Goal: Find specific page/section: Find specific page/section

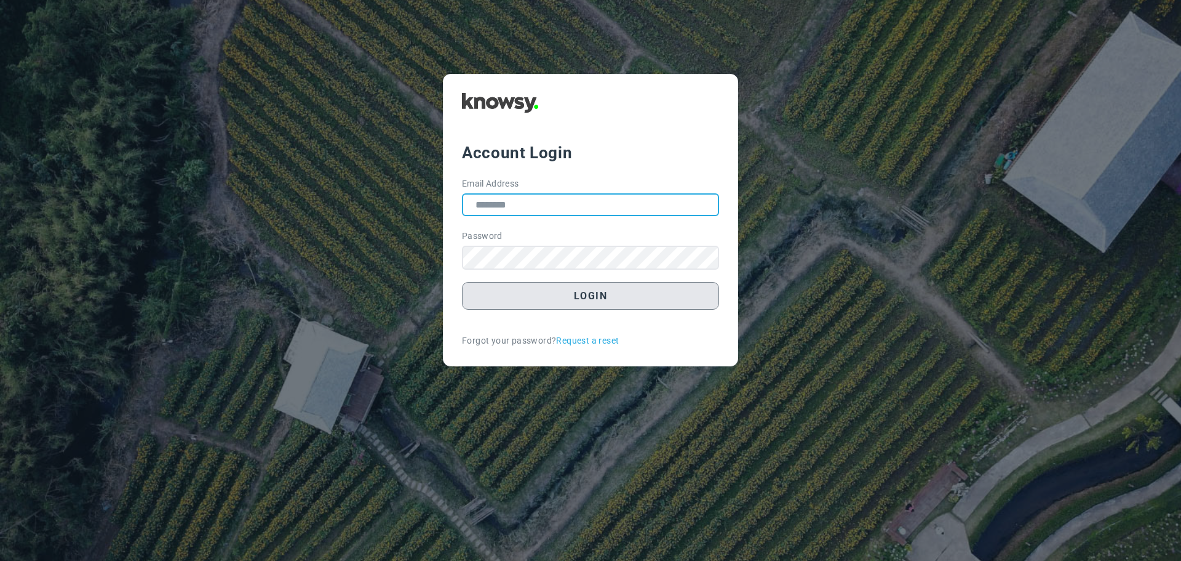
type input "**********"
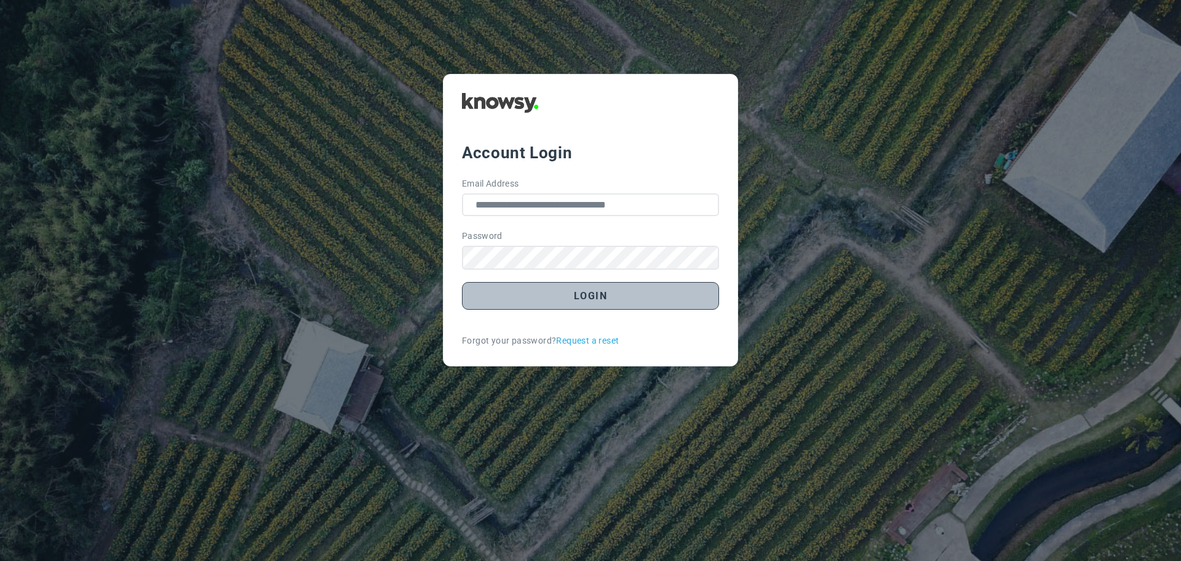
click at [586, 296] on button "Login" at bounding box center [590, 296] width 257 height 28
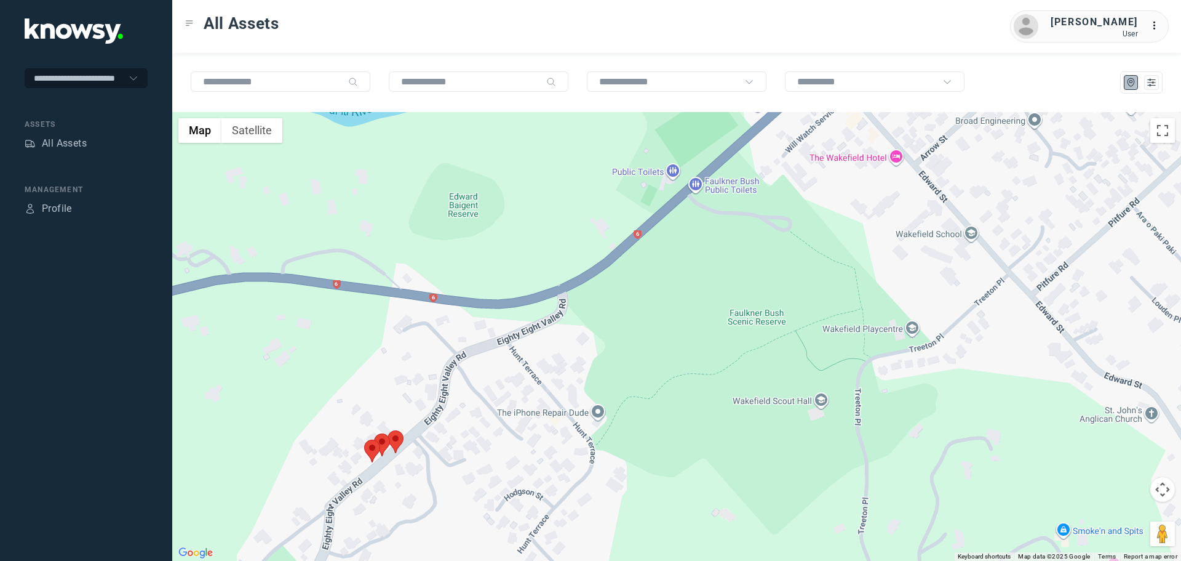
click at [388, 430] on area at bounding box center [388, 430] width 0 height 0
click at [425, 364] on button "Close" at bounding box center [433, 373] width 30 height 30
click at [374, 433] on area at bounding box center [374, 433] width 0 height 0
drag, startPoint x: 409, startPoint y: 371, endPoint x: 383, endPoint y: 410, distance: 46.8
click at [406, 374] on button "Close" at bounding box center [408, 376] width 30 height 30
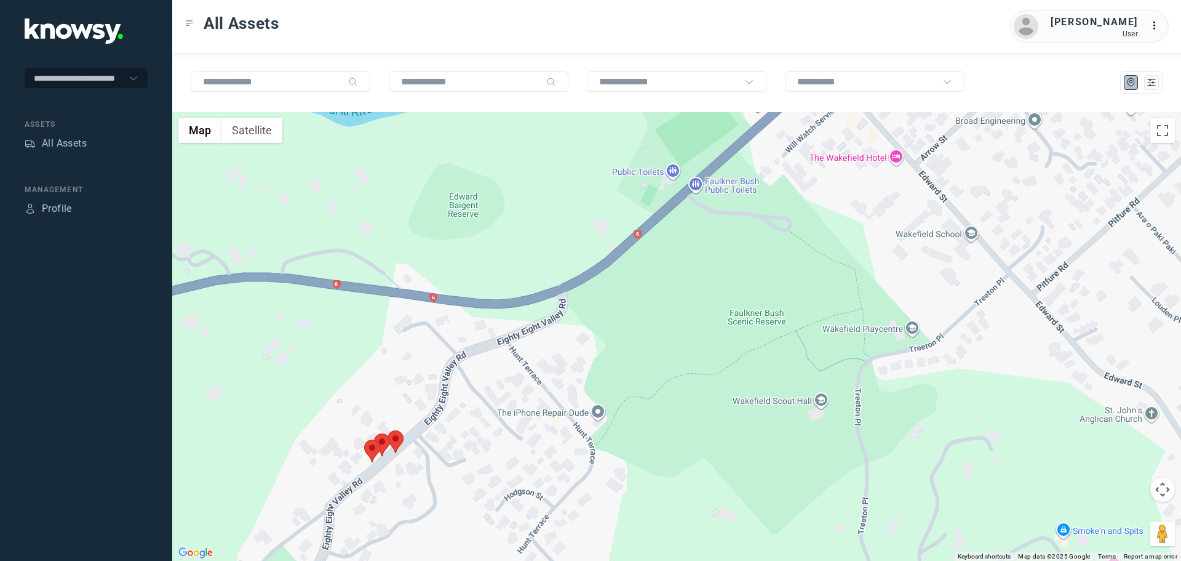
click at [364, 439] on area at bounding box center [364, 439] width 0 height 0
click at [405, 373] on button "Close" at bounding box center [401, 382] width 30 height 30
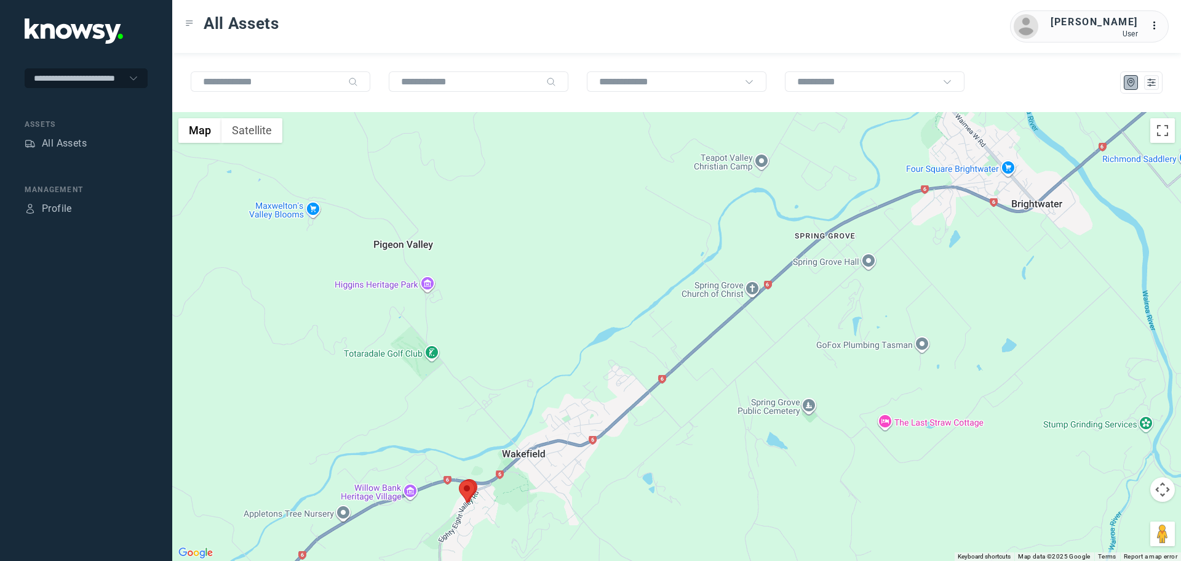
drag, startPoint x: 926, startPoint y: 269, endPoint x: 747, endPoint y: 447, distance: 252.8
click at [757, 441] on div at bounding box center [676, 336] width 1009 height 449
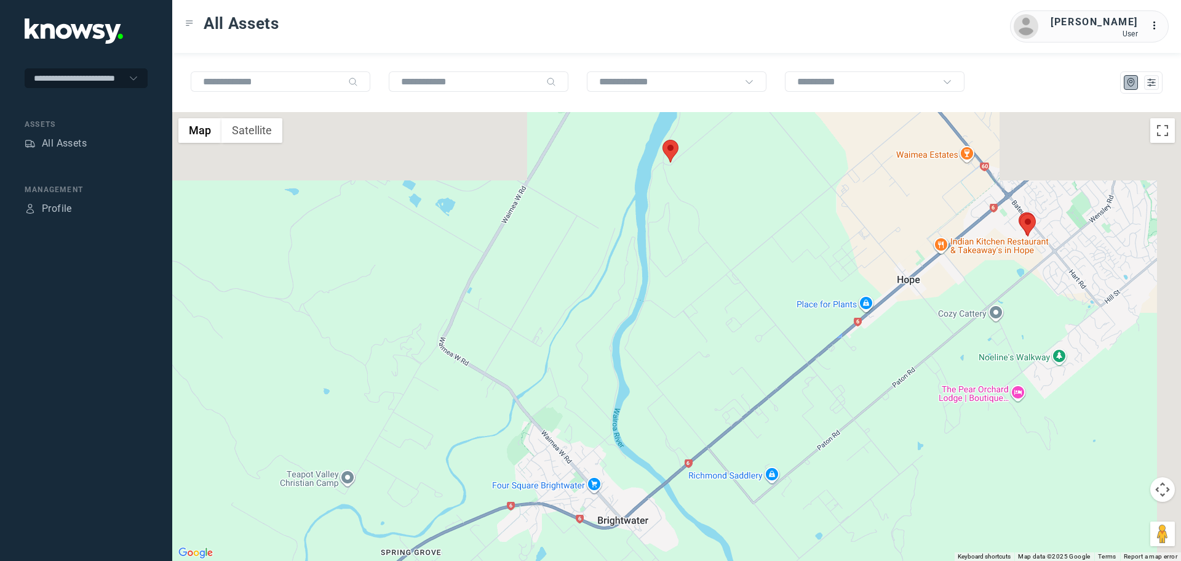
drag, startPoint x: 747, startPoint y: 383, endPoint x: 478, endPoint y: 477, distance: 284.9
click at [478, 477] on div at bounding box center [676, 336] width 1009 height 449
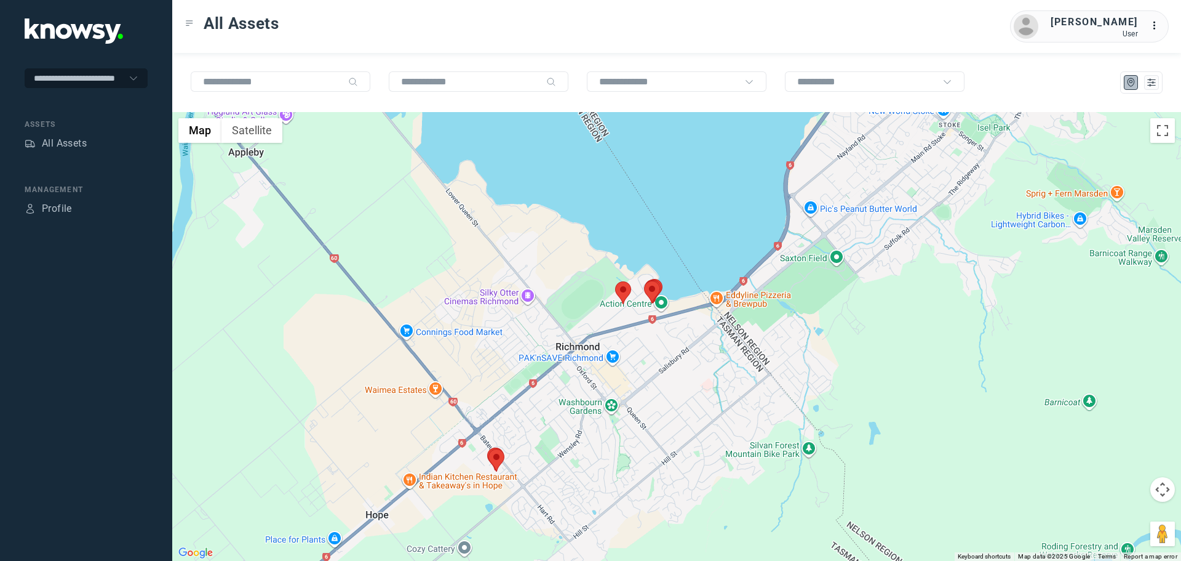
drag, startPoint x: 583, startPoint y: 323, endPoint x: 588, endPoint y: 329, distance: 7.4
click at [588, 328] on div at bounding box center [676, 336] width 1009 height 449
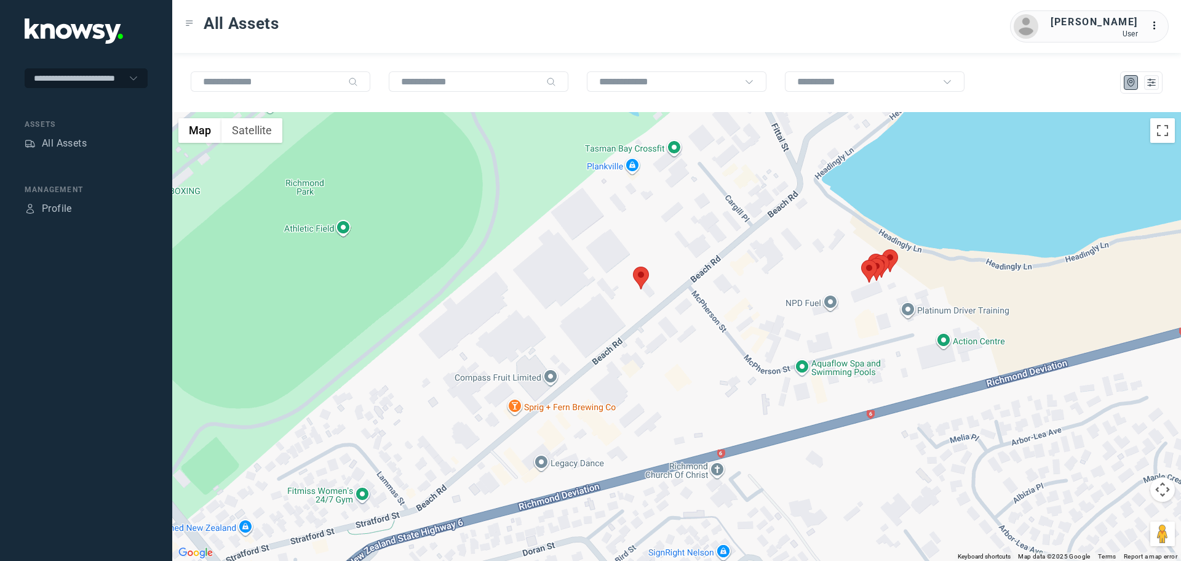
click at [633, 266] on area at bounding box center [633, 266] width 0 height 0
click at [861, 260] on area at bounding box center [861, 260] width 0 height 0
click at [896, 195] on button "Close" at bounding box center [907, 202] width 30 height 30
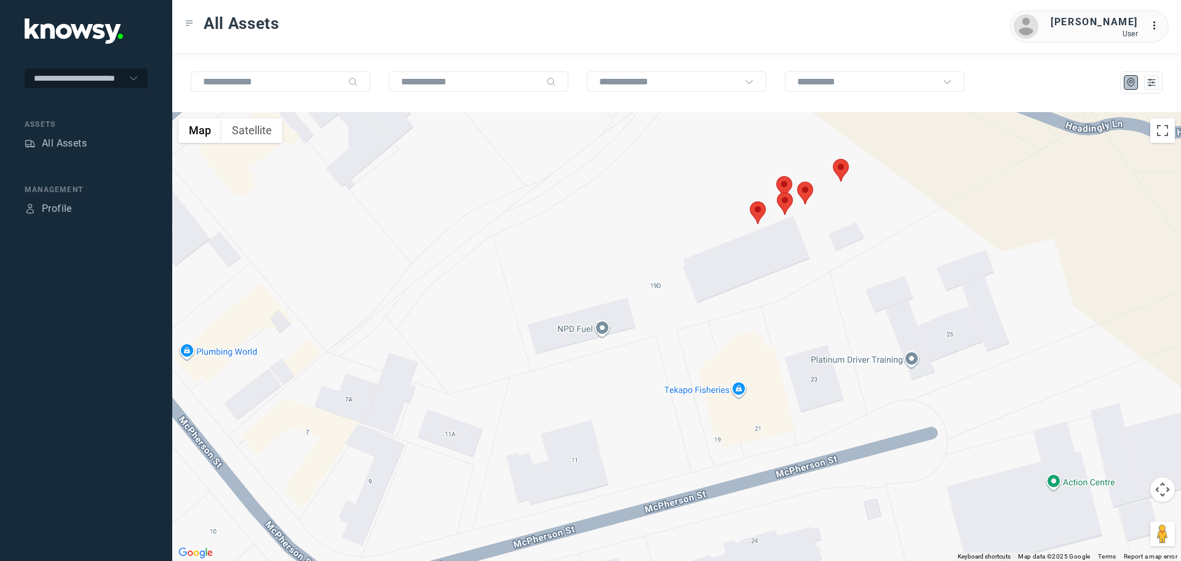
click at [777, 192] on area at bounding box center [777, 192] width 0 height 0
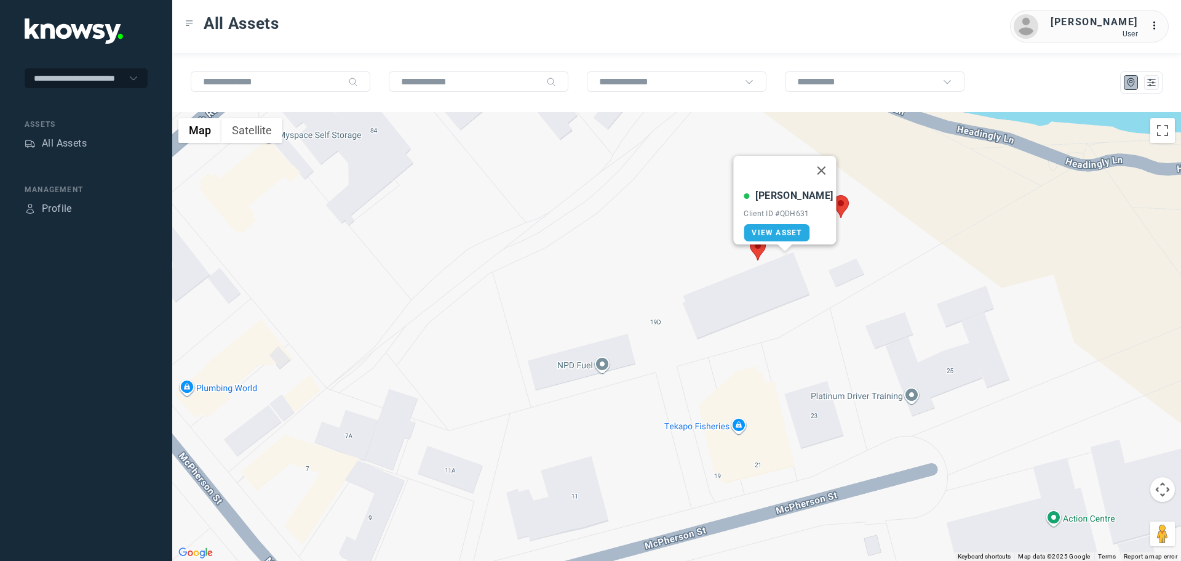
click at [833, 195] on area at bounding box center [833, 195] width 0 height 0
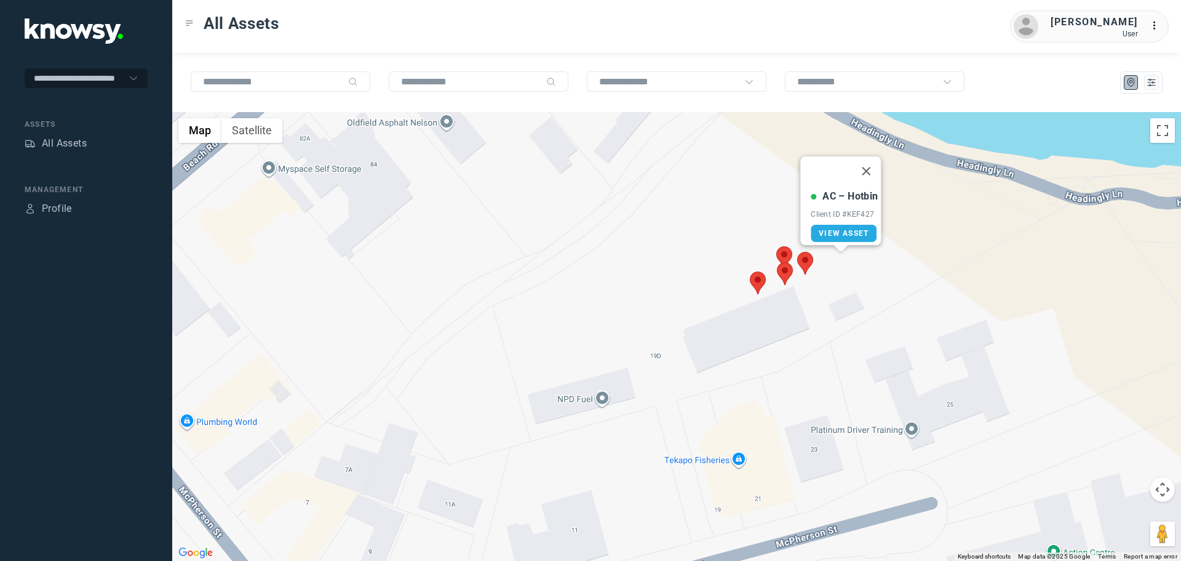
click at [797, 252] on area at bounding box center [797, 252] width 0 height 0
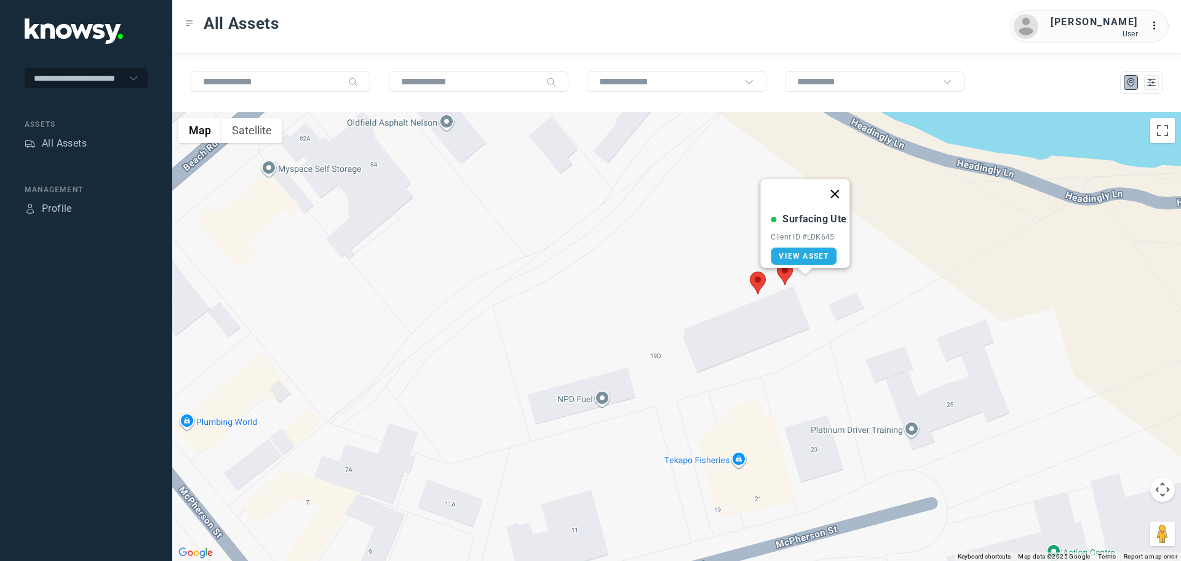
click at [839, 185] on button "Close" at bounding box center [836, 194] width 30 height 30
click at [777, 246] on area at bounding box center [777, 246] width 0 height 0
click at [913, 241] on div "[PERSON_NAME] du P Client ID #QDH632 View Asset" at bounding box center [676, 336] width 1009 height 449
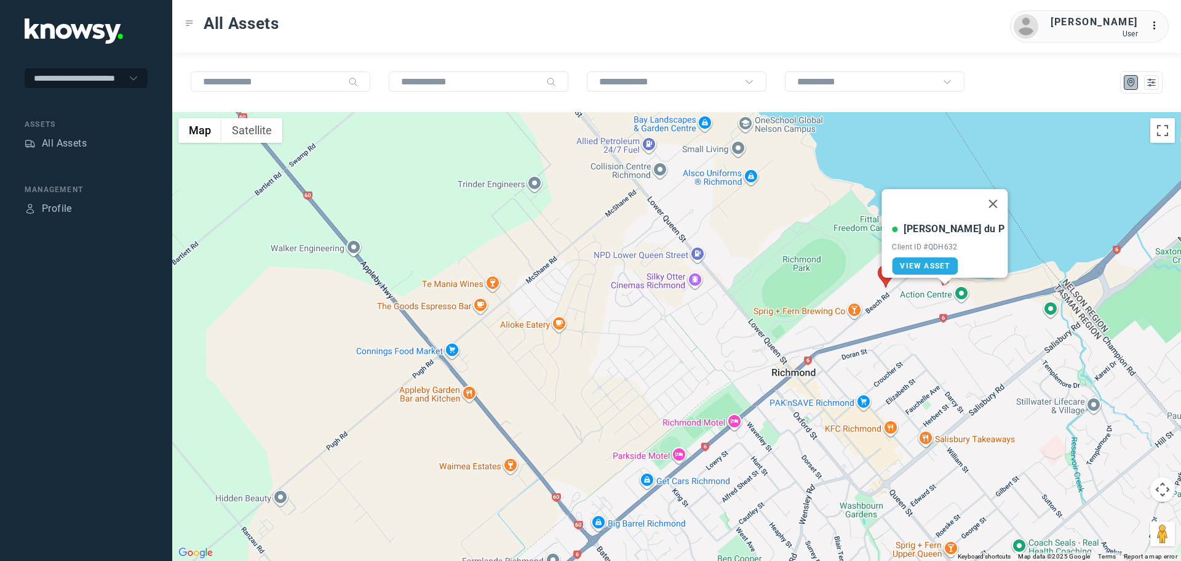
drag, startPoint x: 1041, startPoint y: 312, endPoint x: 646, endPoint y: 396, distance: 403.2
click at [655, 396] on div "[PERSON_NAME] du P Client ID #QDH632 View Asset" at bounding box center [676, 336] width 1009 height 449
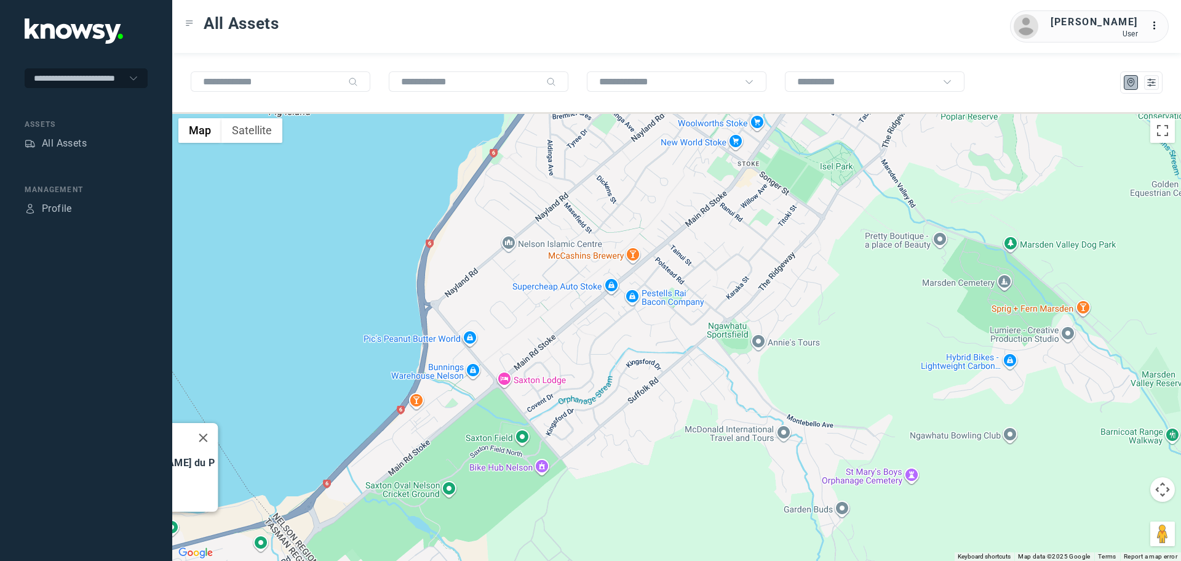
drag, startPoint x: 743, startPoint y: 248, endPoint x: 688, endPoint y: 363, distance: 127.4
click at [688, 363] on div "[PERSON_NAME] du P Client ID #QDH632 View Asset" at bounding box center [676, 336] width 1009 height 449
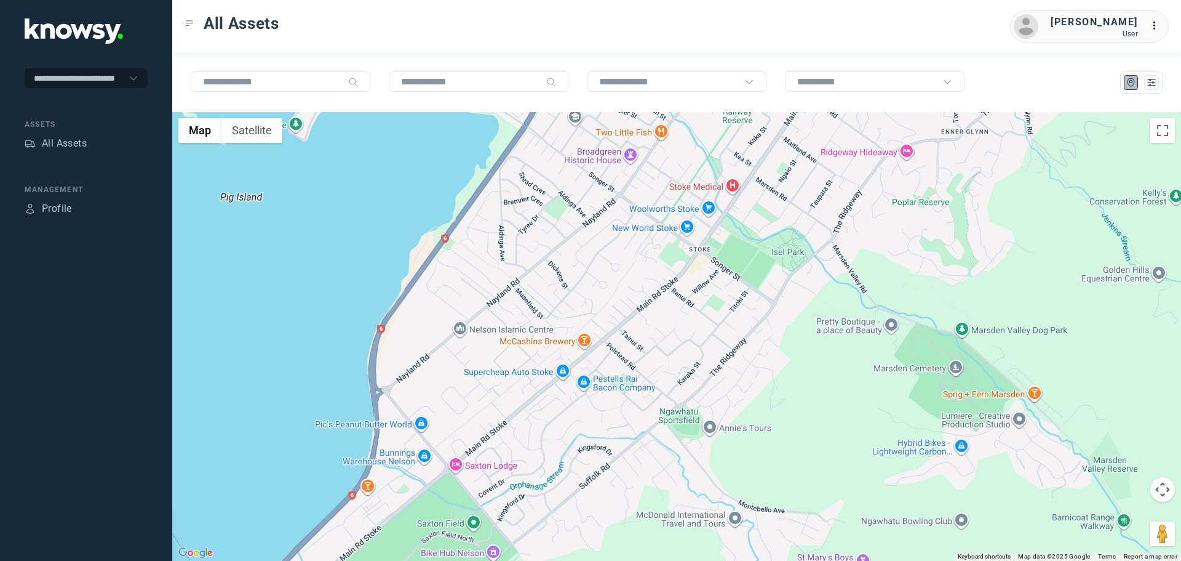
drag, startPoint x: 788, startPoint y: 307, endPoint x: 697, endPoint y: 390, distance: 122.9
click at [697, 390] on div "[PERSON_NAME] du P Client ID #QDH632 View Asset" at bounding box center [676, 336] width 1009 height 449
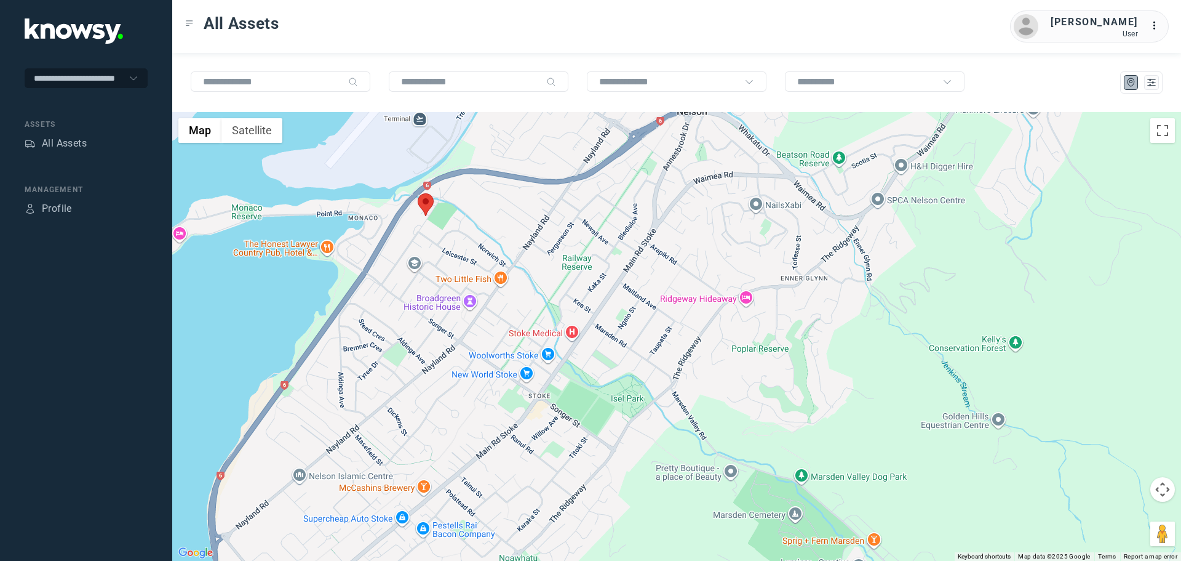
drag, startPoint x: 783, startPoint y: 257, endPoint x: 770, endPoint y: 274, distance: 21.4
click at [770, 274] on div "[PERSON_NAME] du P Client ID #QDH632 View Asset" at bounding box center [676, 336] width 1009 height 449
click at [418, 193] on area at bounding box center [418, 193] width 0 height 0
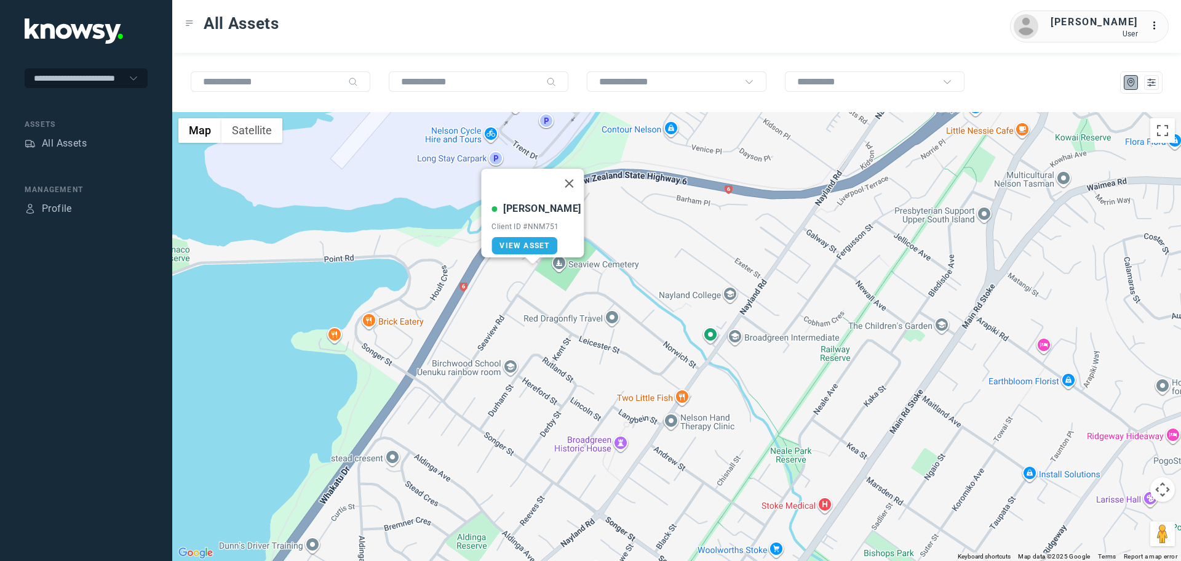
drag, startPoint x: 439, startPoint y: 262, endPoint x: 699, endPoint y: 320, distance: 266.8
click at [685, 320] on div "Fergus M Client ID #NNM751 View Asset" at bounding box center [676, 336] width 1009 height 449
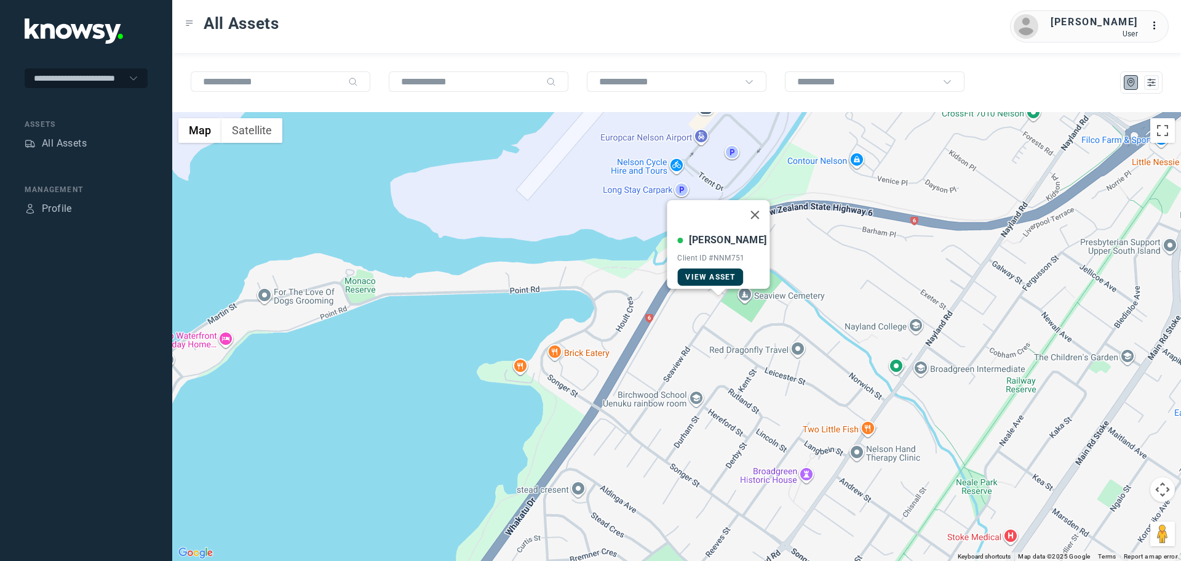
click at [725, 273] on span "View Asset" at bounding box center [710, 277] width 50 height 9
